Goal: Information Seeking & Learning: Learn about a topic

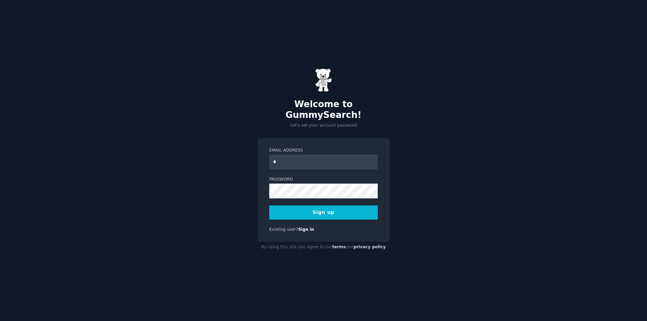
type input "**********"
click at [326, 205] on button "Sign up" at bounding box center [323, 212] width 108 height 14
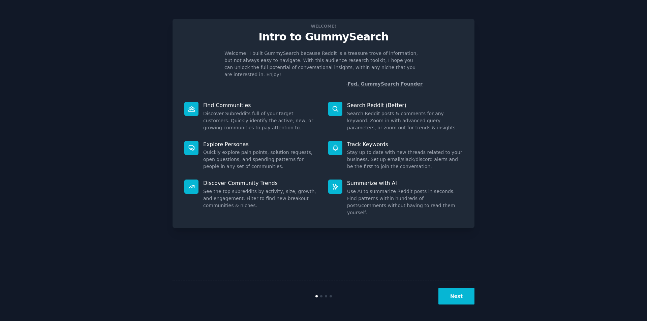
click at [466, 299] on button "Next" at bounding box center [456, 296] width 36 height 17
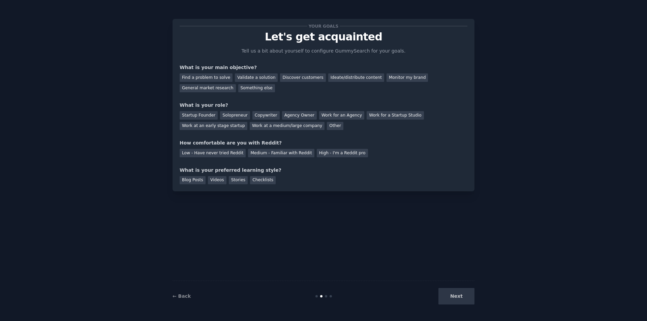
click at [465, 296] on div "Next" at bounding box center [423, 296] width 101 height 17
click at [388, 76] on div "Monitor my brand" at bounding box center [406, 77] width 41 height 8
click at [250, 123] on div "Work at a medium/large company" at bounding box center [287, 126] width 75 height 8
click at [255, 152] on div "Medium - Familiar with Reddit" at bounding box center [281, 153] width 66 height 8
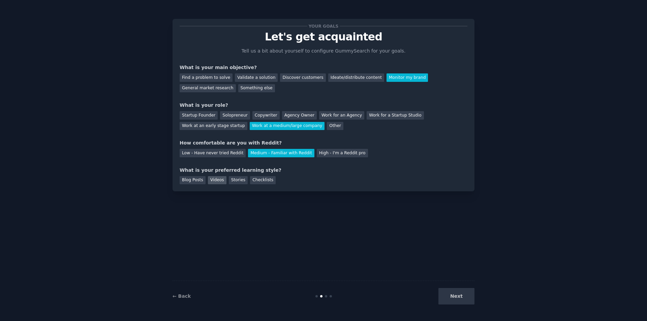
click at [211, 179] on div "Videos" at bounding box center [217, 180] width 19 height 8
click at [463, 294] on button "Next" at bounding box center [456, 296] width 36 height 17
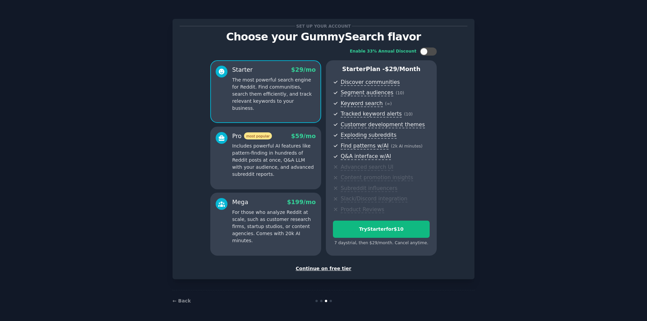
click at [324, 265] on div "Continue on free tier" at bounding box center [323, 268] width 288 height 7
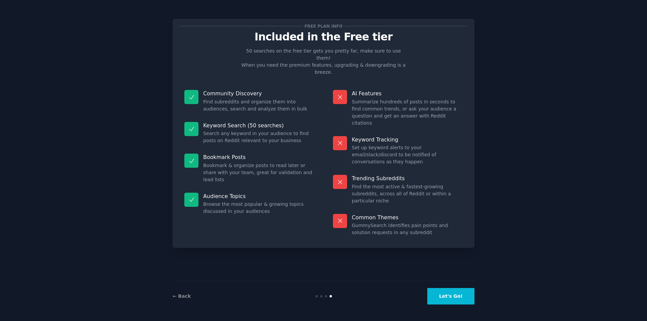
click at [465, 299] on button "Let's Go!" at bounding box center [450, 296] width 47 height 17
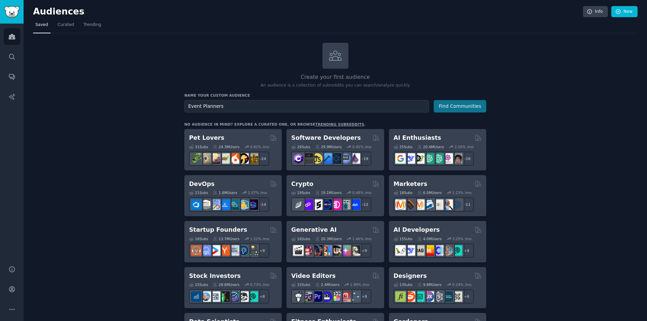
type input "Event Planners"
click at [451, 103] on button "Find Communities" at bounding box center [459, 106] width 53 height 12
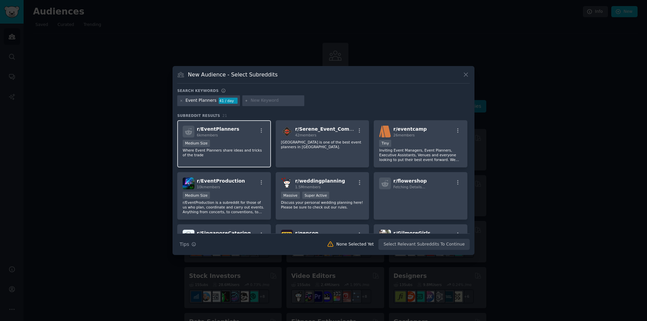
click at [237, 154] on p "Where Event Planners share ideas and tricks of the trade" at bounding box center [224, 152] width 83 height 9
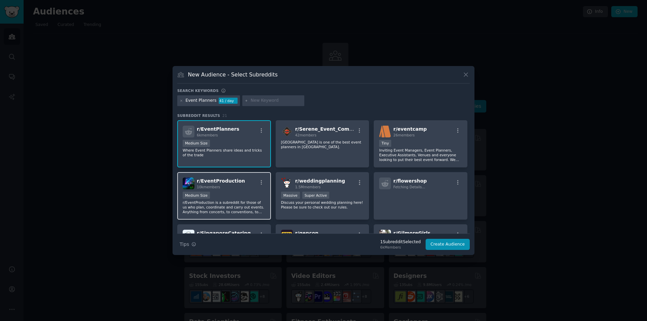
click at [215, 206] on p "r/EventProduction is a subreddit for those of us who plan, coordinate and carry…" at bounding box center [224, 207] width 83 height 14
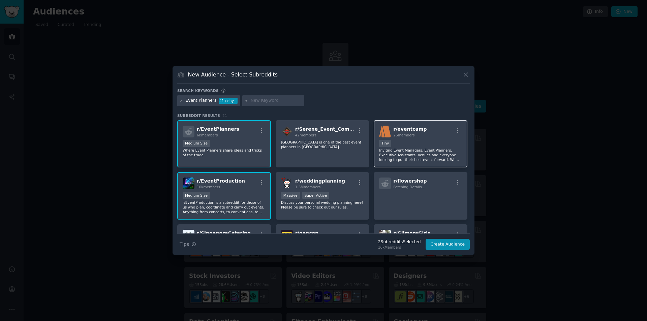
click at [413, 144] on div "Tiny" at bounding box center [420, 144] width 83 height 8
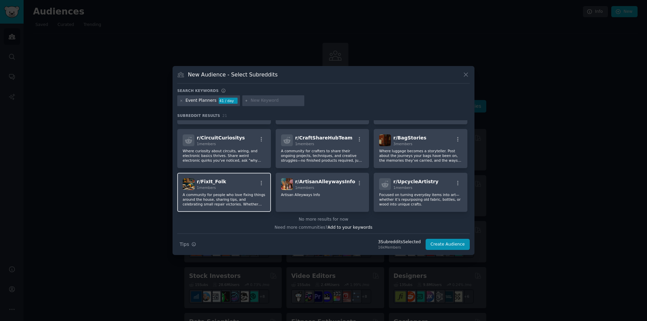
scroll to position [245, 0]
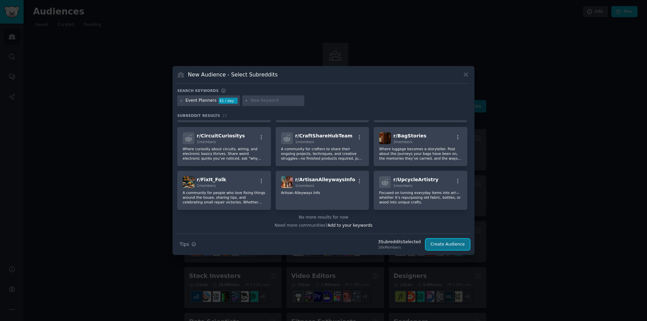
click at [435, 242] on button "Create Audience" at bounding box center [447, 244] width 44 height 11
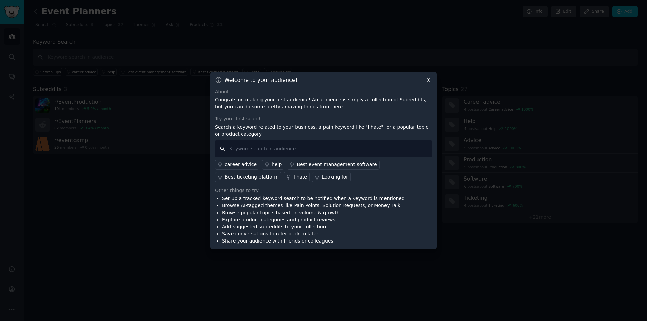
click at [257, 153] on input "text" at bounding box center [323, 148] width 217 height 17
type input "cvent"
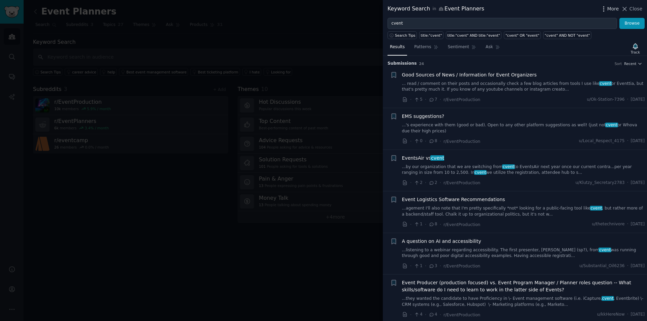
click at [604, 10] on icon "button" at bounding box center [603, 8] width 7 height 7
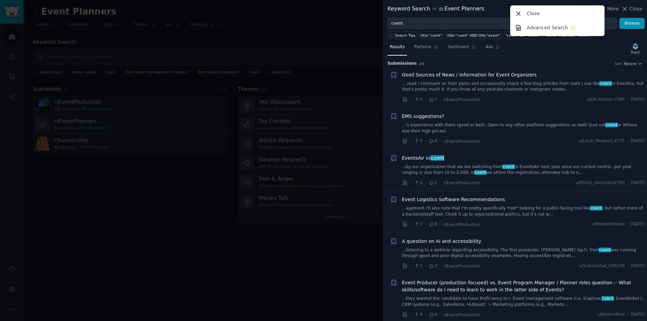
click at [384, 209] on li "+ Event Logistics Software Recommendations ...agement I'll also note that I'm p…" at bounding box center [515, 211] width 264 height 41
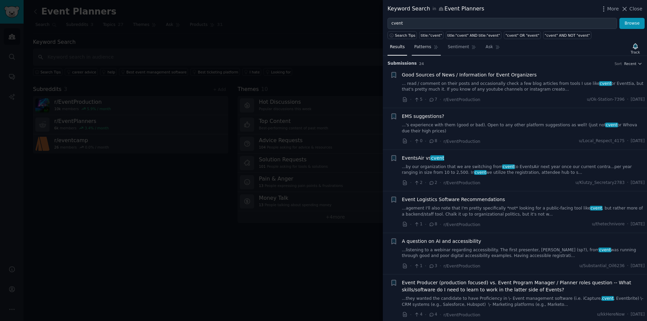
click at [427, 50] on link "Patterns" at bounding box center [425, 49] width 29 height 14
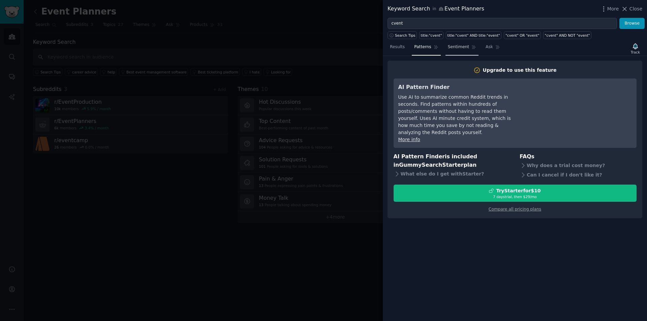
click at [448, 49] on span "Sentiment" at bounding box center [458, 47] width 21 height 6
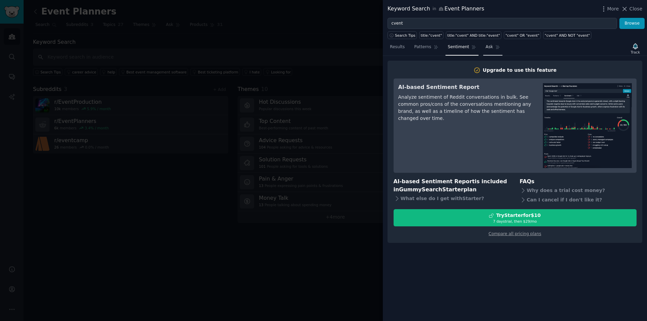
click at [495, 47] on icon at bounding box center [497, 47] width 5 height 5
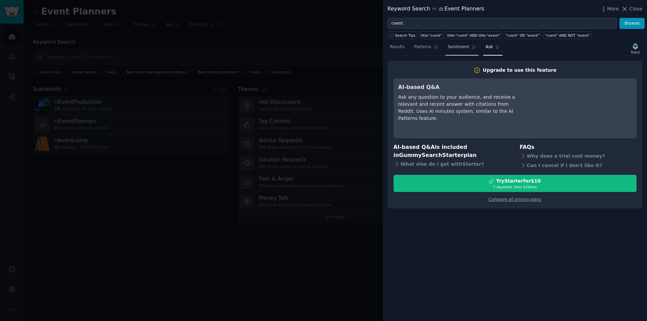
click at [463, 51] on link "Sentiment" at bounding box center [461, 49] width 33 height 14
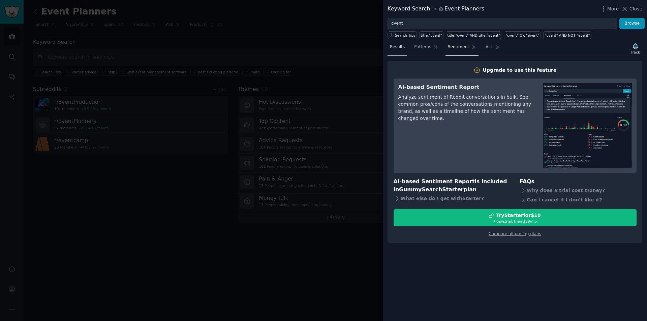
drag, startPoint x: 396, startPoint y: 46, endPoint x: 409, endPoint y: 55, distance: 16.0
click at [395, 47] on span "Results" at bounding box center [397, 47] width 15 height 6
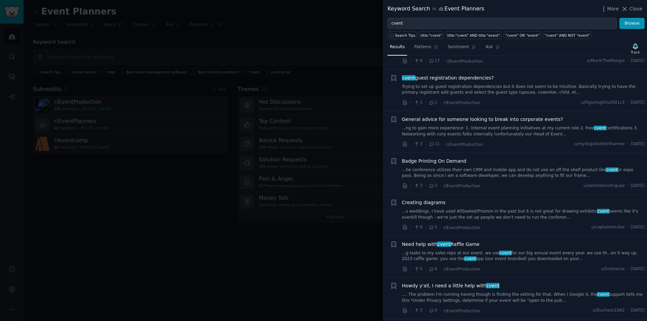
scroll to position [370, 0]
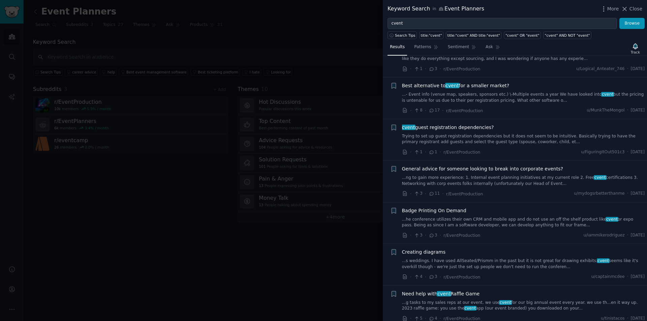
click at [491, 97] on link "...- Event info (venue map, speakers, sponsors etc.) \-Multiple events a year W…" at bounding box center [523, 98] width 243 height 12
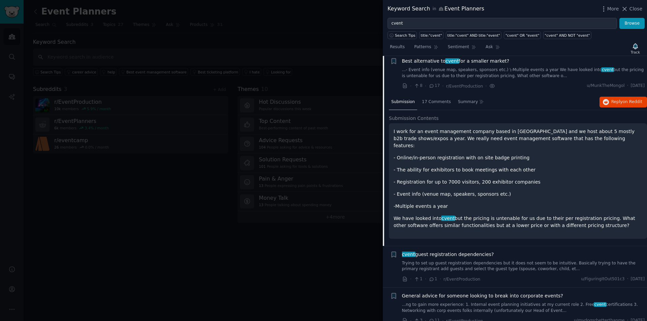
scroll to position [392, 0]
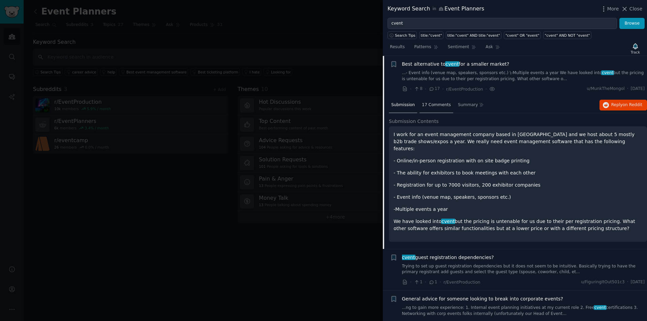
click at [432, 105] on span "17 Comments" at bounding box center [436, 105] width 29 height 6
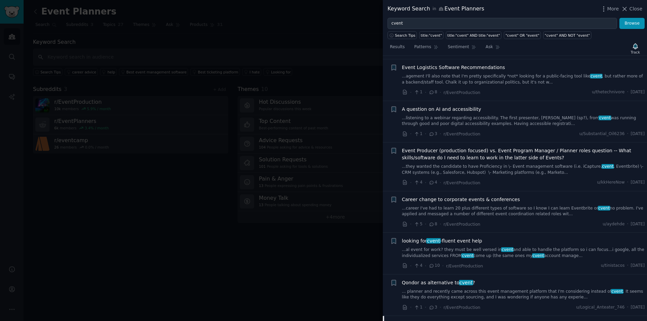
scroll to position [123, 0]
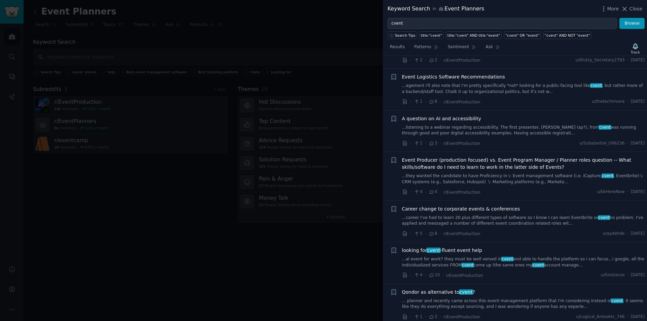
click at [445, 132] on link "...listening to a webinar regarding accessibility. The first presenter, [PERSON…" at bounding box center [523, 131] width 243 height 12
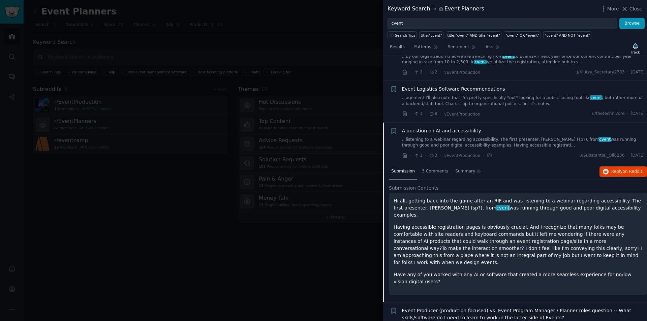
scroll to position [110, 0]
click at [533, 99] on link "...agement I'll also note that I'm pretty specifically *not* looking for a publ…" at bounding box center [523, 102] width 243 height 12
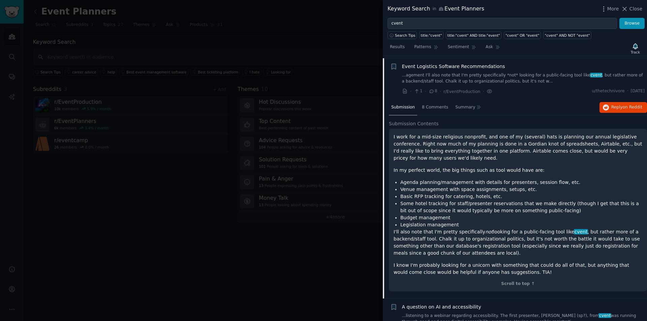
scroll to position [135, 0]
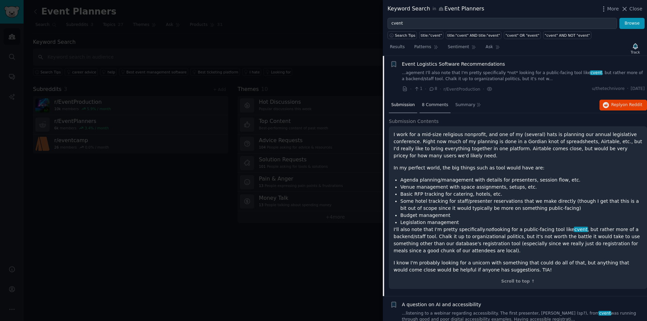
click at [434, 107] on span "8 Comments" at bounding box center [435, 105] width 26 height 6
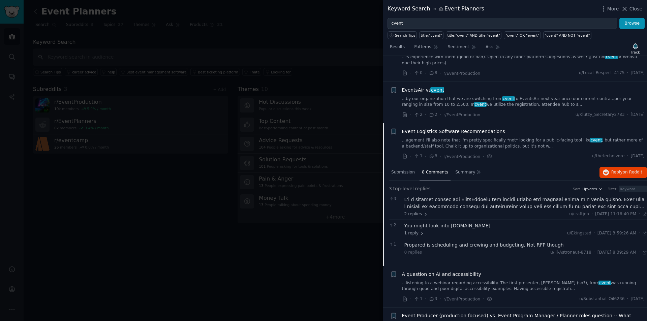
scroll to position [0, 0]
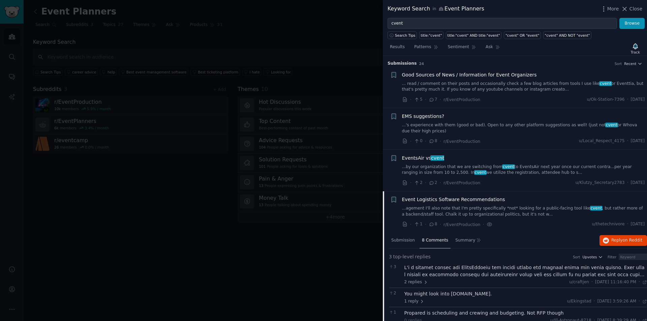
click at [479, 83] on link "... read / comment on their posts and occasionally check a few blog articles fr…" at bounding box center [523, 87] width 243 height 12
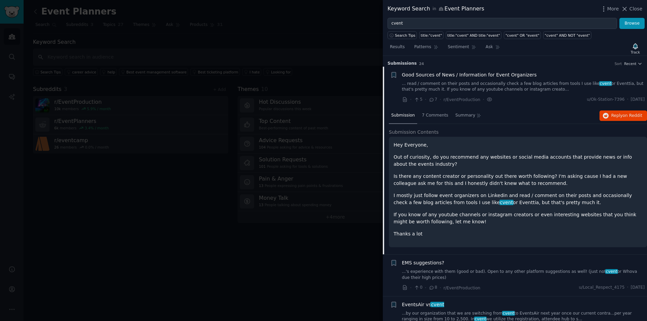
scroll to position [11, 0]
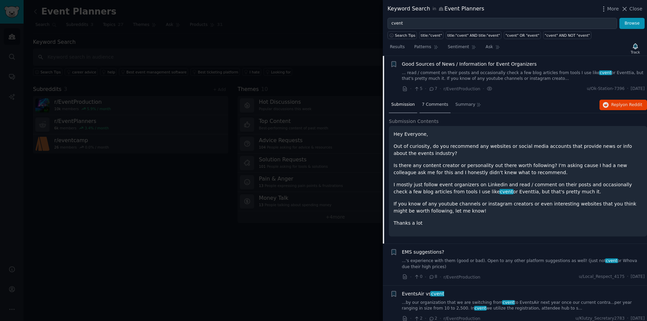
click at [425, 106] on span "7 Comments" at bounding box center [435, 105] width 26 height 6
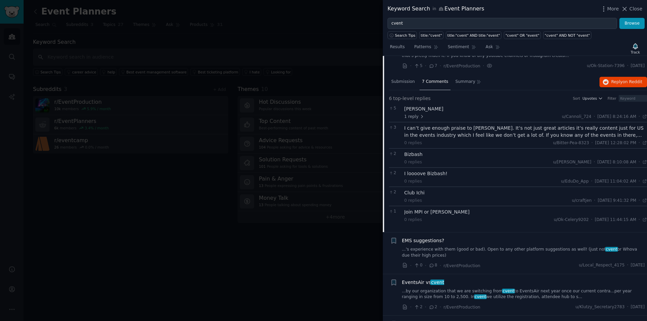
scroll to position [67, 0]
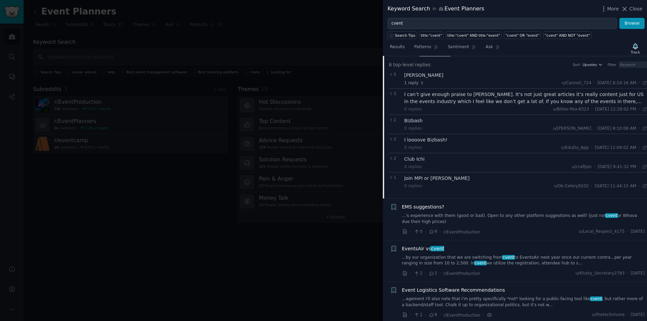
click at [561, 215] on link "...'s experience with them (good or bad). Open to any other platform suggestion…" at bounding box center [523, 219] width 243 height 12
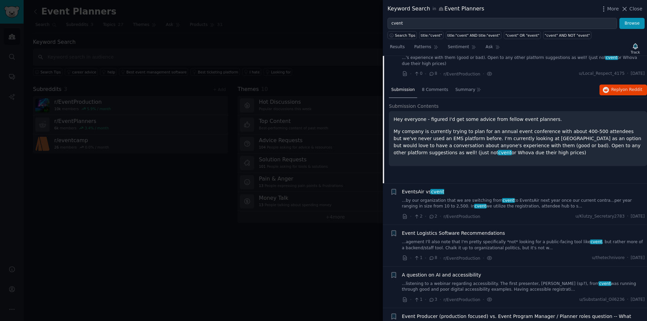
scroll to position [52, 0]
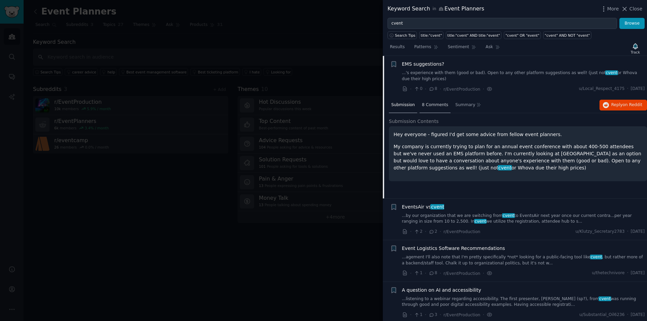
click at [428, 105] on span "8 Comments" at bounding box center [435, 105] width 26 height 6
